Goal: Task Accomplishment & Management: Complete application form

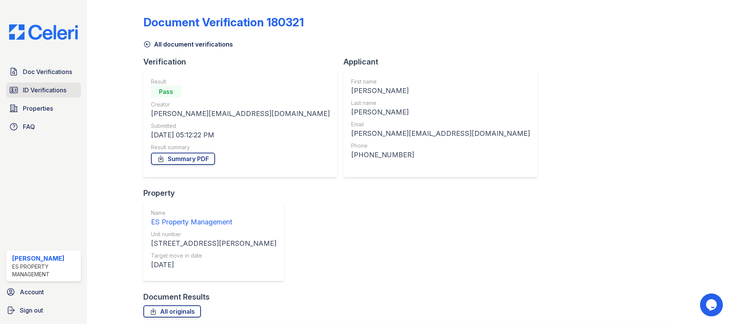
click at [42, 87] on span "ID Verifications" at bounding box center [44, 89] width 43 height 9
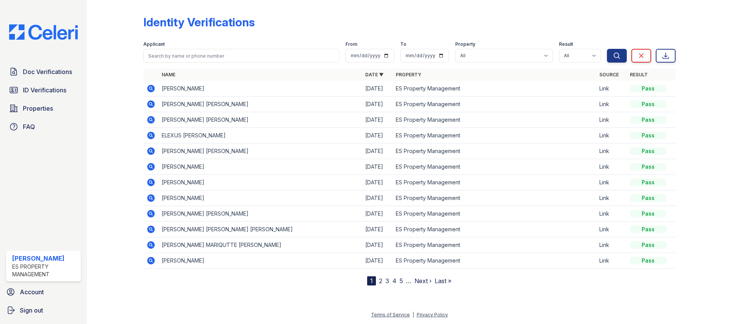
click at [379, 280] on link "2" at bounding box center [380, 281] width 3 height 8
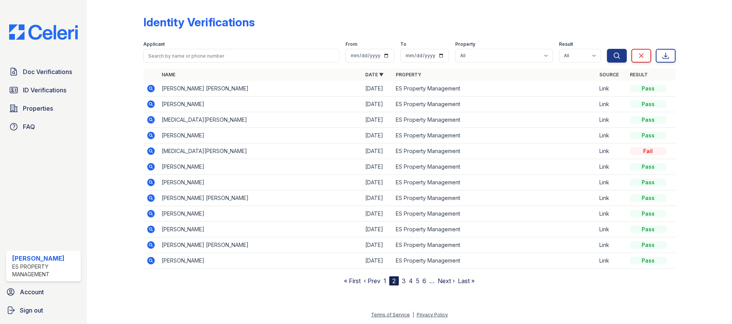
click at [385, 281] on link "1" at bounding box center [385, 281] width 3 height 8
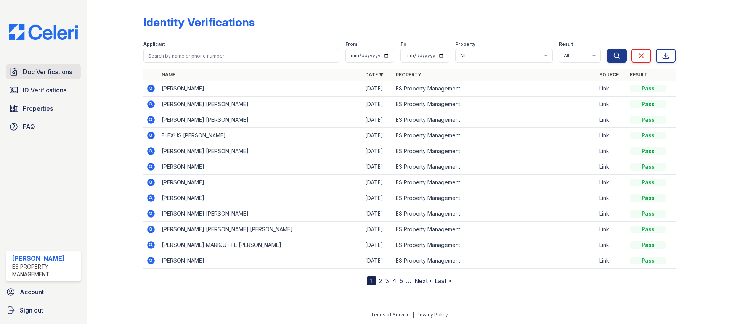
click at [50, 73] on span "Doc Verifications" at bounding box center [47, 71] width 49 height 9
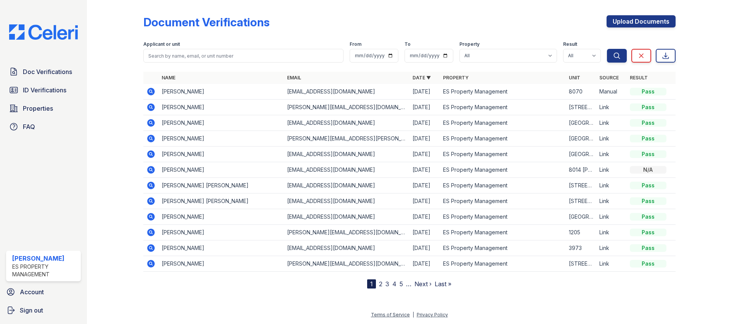
click at [153, 171] on icon at bounding box center [150, 169] width 9 height 9
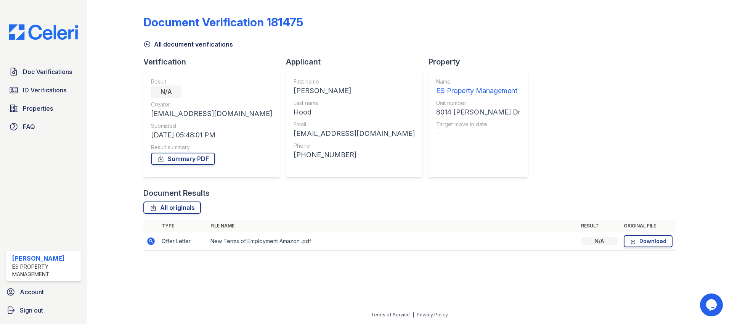
click at [145, 248] on td at bounding box center [150, 241] width 15 height 19
click at [152, 241] on icon at bounding box center [151, 241] width 8 height 8
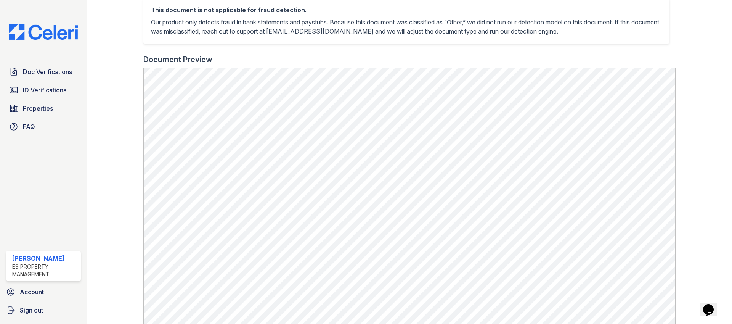
scroll to position [276, 0]
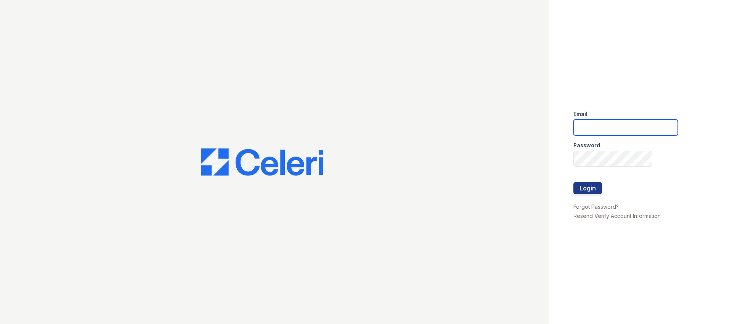
click at [592, 129] on input "email" at bounding box center [626, 127] width 105 height 16
type input "[EMAIL_ADDRESS][DOMAIN_NAME]"
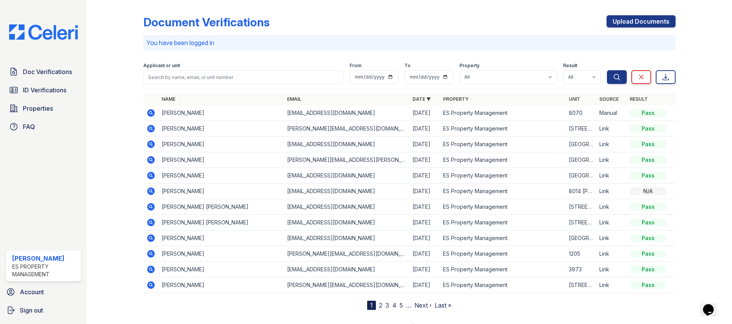
click at [151, 191] on icon at bounding box center [150, 190] width 9 height 9
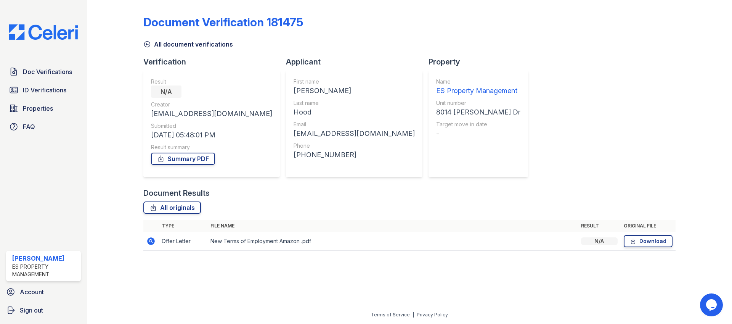
click at [150, 243] on icon at bounding box center [151, 241] width 8 height 8
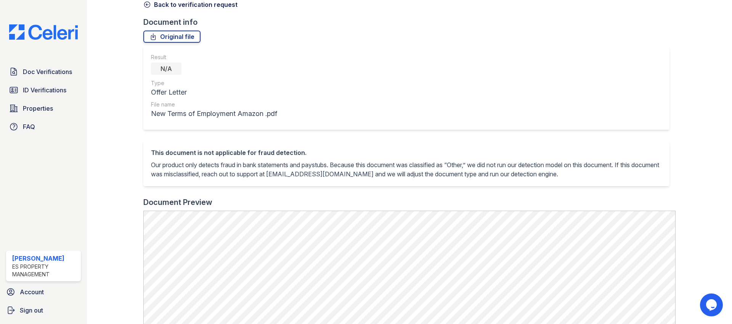
scroll to position [43, 0]
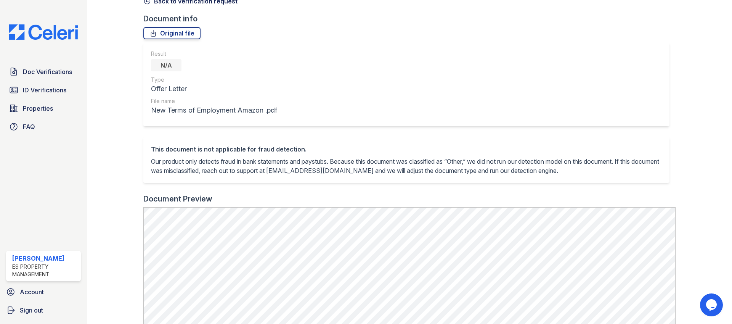
drag, startPoint x: 123, startPoint y: 216, endPoint x: 124, endPoint y: 185, distance: 30.9
click at [123, 204] on div at bounding box center [121, 245] width 44 height 571
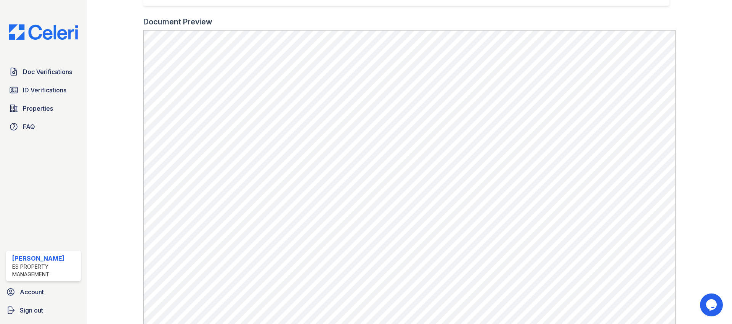
scroll to position [276, 0]
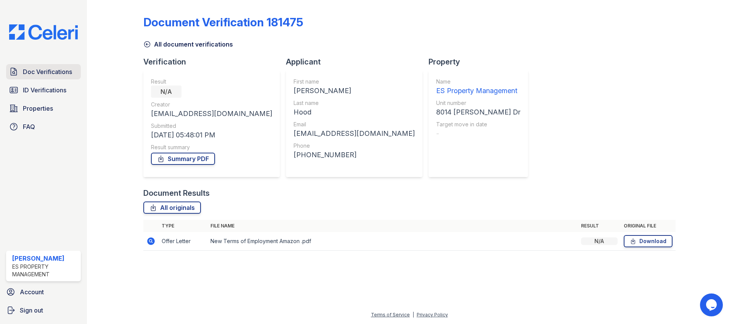
click at [48, 75] on span "Doc Verifications" at bounding box center [47, 71] width 49 height 9
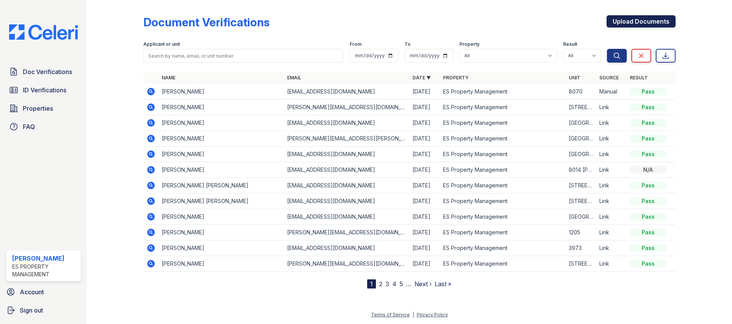
click at [623, 21] on link "Upload Documents" at bounding box center [641, 21] width 69 height 12
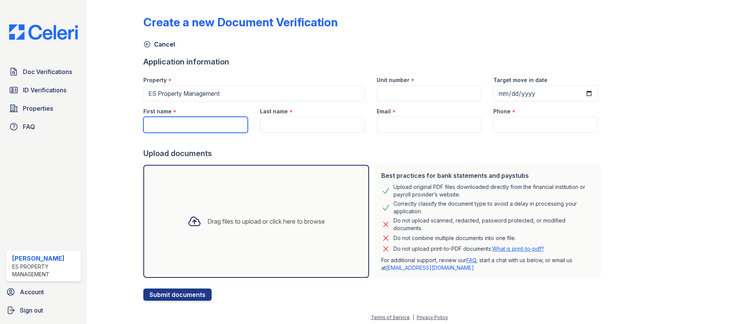
click at [194, 123] on input "First name" at bounding box center [195, 125] width 105 height 16
type input "[PERSON_NAME]"
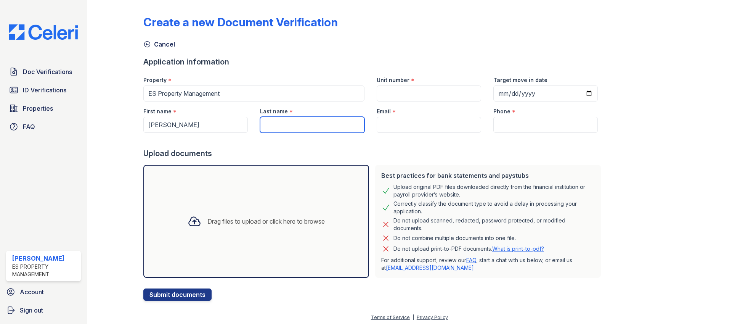
click at [294, 124] on input "Last name" at bounding box center [312, 125] width 105 height 16
type input "Hood"
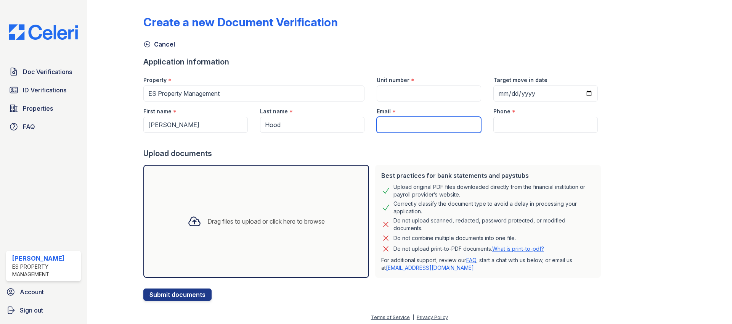
click at [377, 127] on input "Email" at bounding box center [429, 125] width 105 height 16
type input "sefgw"
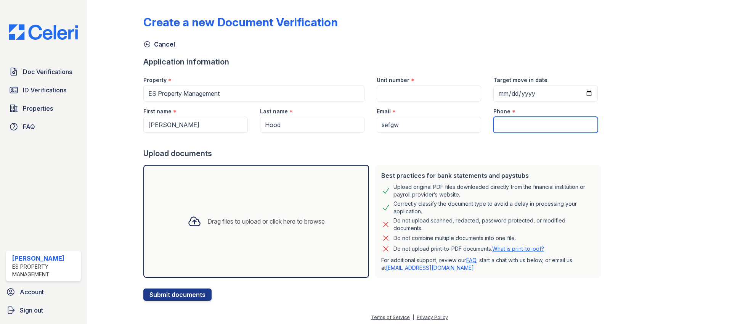
click at [523, 124] on input "Phone" at bounding box center [546, 125] width 105 height 16
type input "swg"
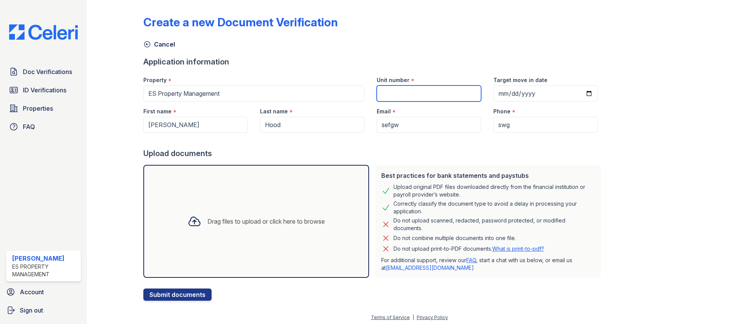
click at [425, 95] on input "Unit number" at bounding box center [429, 93] width 105 height 16
type input "sefge"
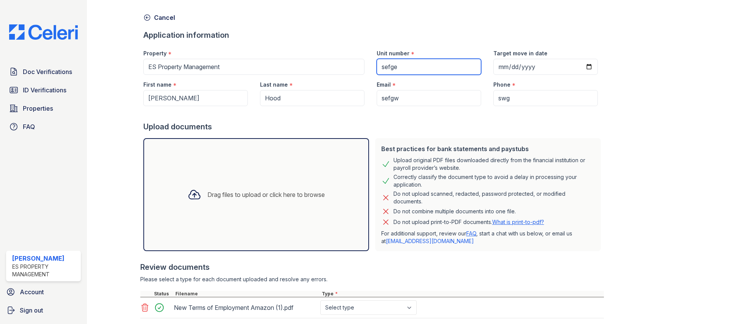
scroll to position [74, 0]
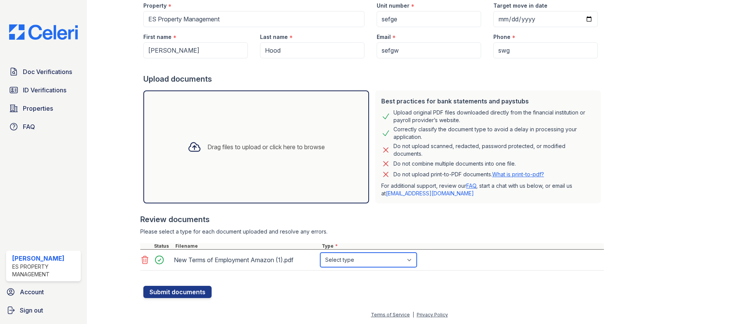
click at [378, 260] on select "Select type Paystub Bank Statement Offer Letter Tax Documents Benefit Award Let…" at bounding box center [368, 259] width 96 height 14
select select "offer_letter"
click at [320, 252] on select "Select type Paystub Bank Statement Offer Letter Tax Documents Benefit Award Let…" at bounding box center [368, 259] width 96 height 14
click at [181, 294] on button "Submit documents" at bounding box center [177, 292] width 68 height 12
click at [566, 82] on div "Upload documents" at bounding box center [373, 79] width 461 height 11
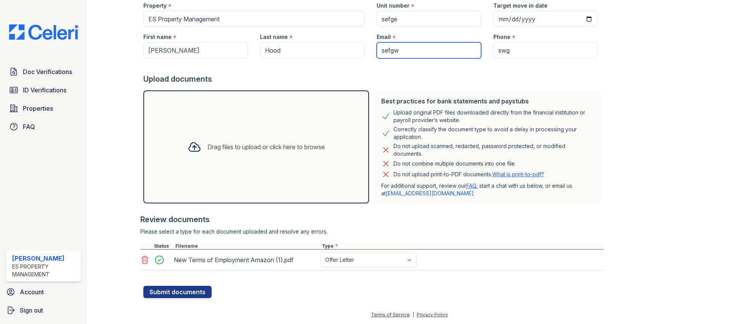
drag, startPoint x: 405, startPoint y: 51, endPoint x: 373, endPoint y: 51, distance: 31.7
click at [377, 51] on input "sefgw" at bounding box center [429, 50] width 105 height 16
type input "dana@indianapolispropertymanagement.com"
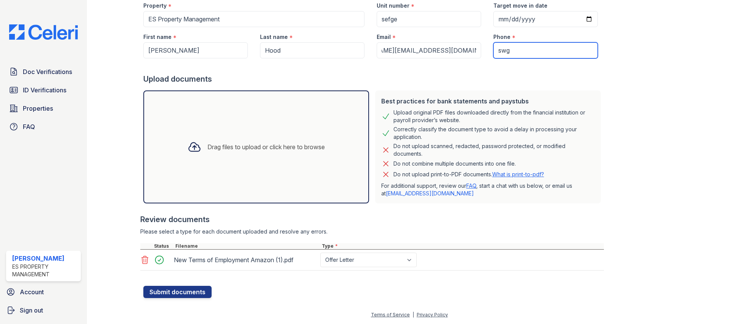
scroll to position [0, 0]
drag, startPoint x: 528, startPoint y: 50, endPoint x: 484, endPoint y: 50, distance: 44.2
click at [487, 50] on div "Phone * swg" at bounding box center [545, 42] width 117 height 31
type input "3172940065"
click at [175, 288] on button "Submit documents" at bounding box center [177, 292] width 68 height 12
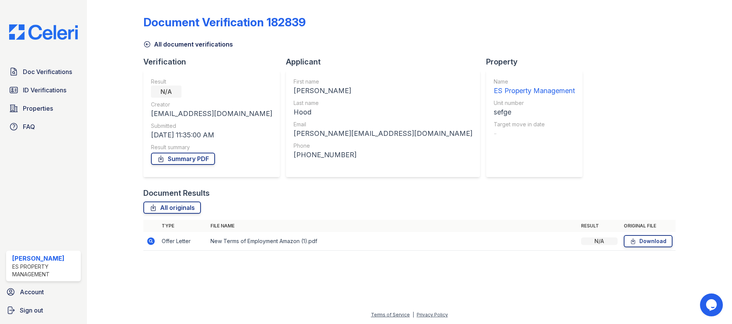
click at [151, 241] on icon at bounding box center [150, 240] width 9 height 9
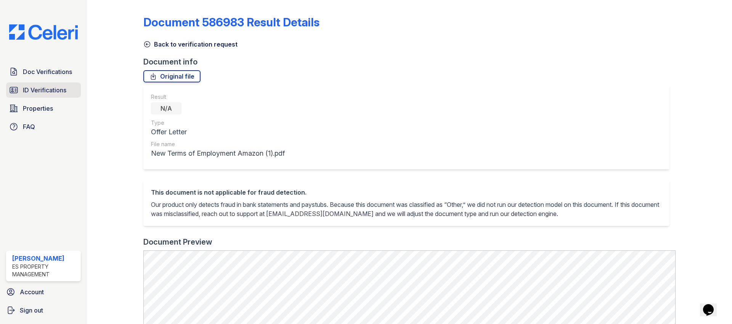
click at [55, 87] on span "ID Verifications" at bounding box center [44, 89] width 43 height 9
